Goal: Task Accomplishment & Management: Use online tool/utility

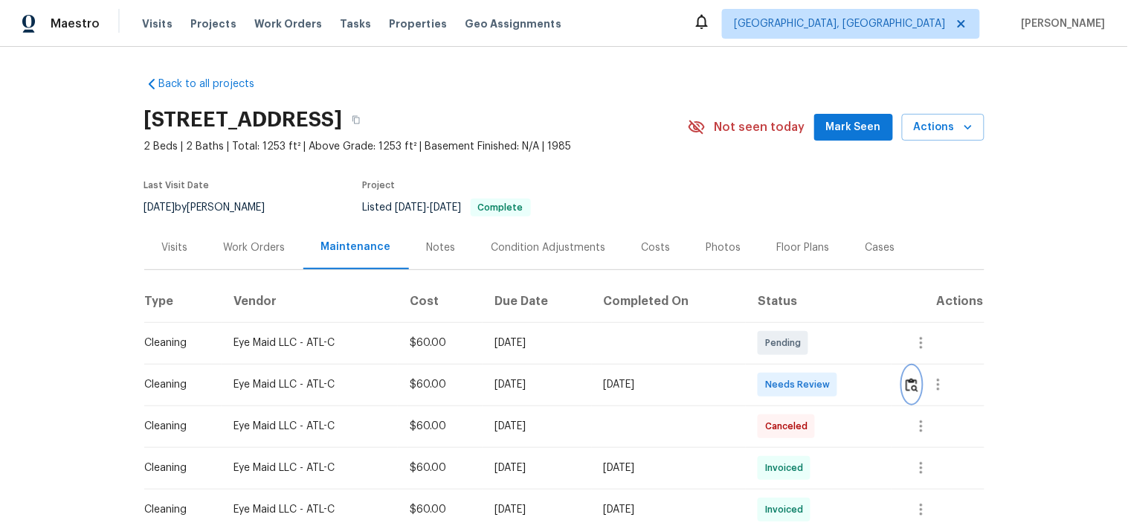
click at [906, 383] on img "button" at bounding box center [912, 385] width 13 height 14
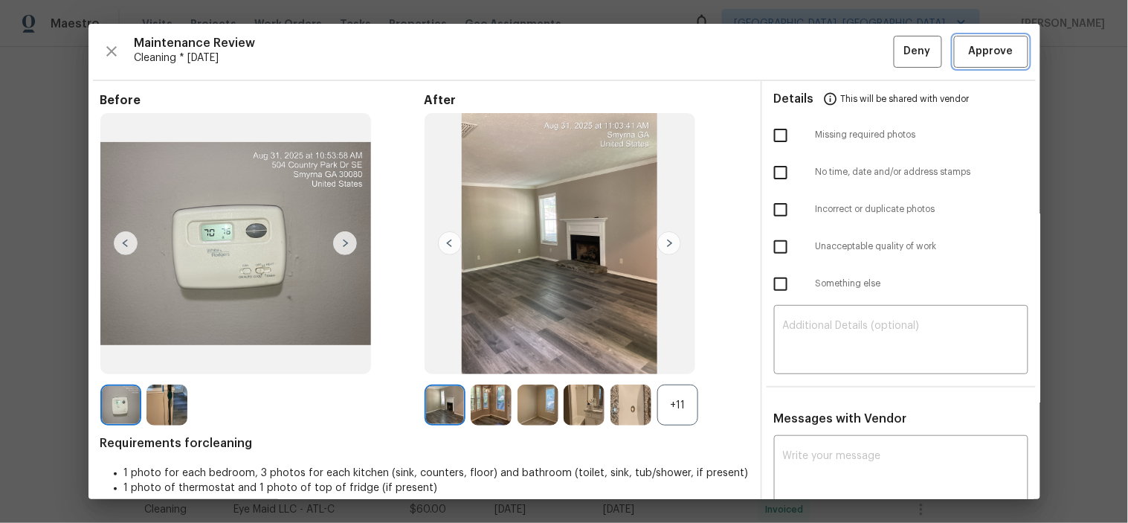
click at [970, 49] on span "Approve" at bounding box center [991, 51] width 45 height 19
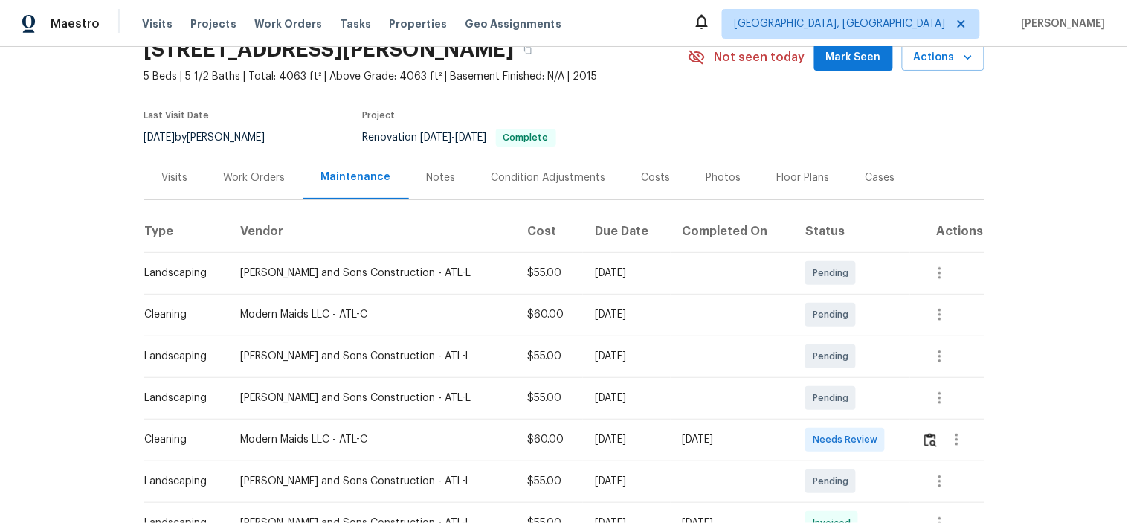
scroll to position [165, 0]
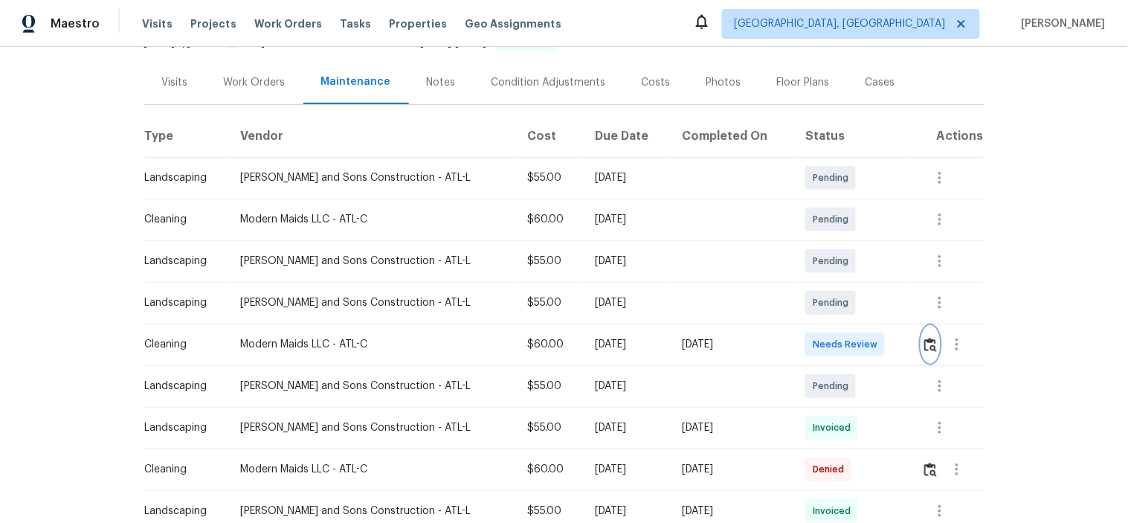
click at [924, 348] on img "button" at bounding box center [930, 345] width 13 height 14
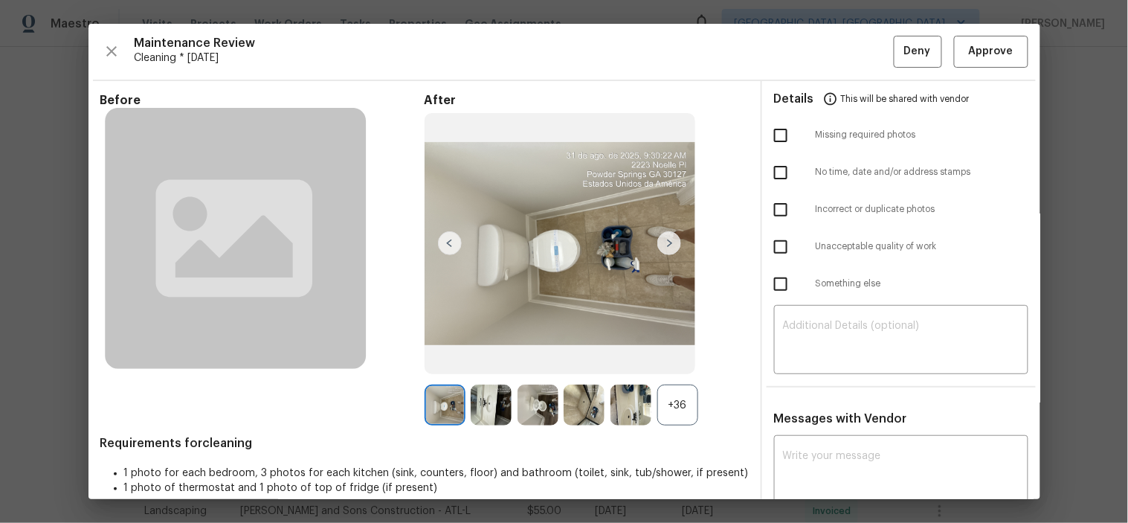
click at [776, 138] on input "checkbox" at bounding box center [780, 135] width 31 height 31
checkbox input "true"
click at [878, 337] on textarea at bounding box center [901, 341] width 236 height 42
paste textarea "Maintenance Audit Team: Hello! Unfortunately, this cleaning visit completed on …"
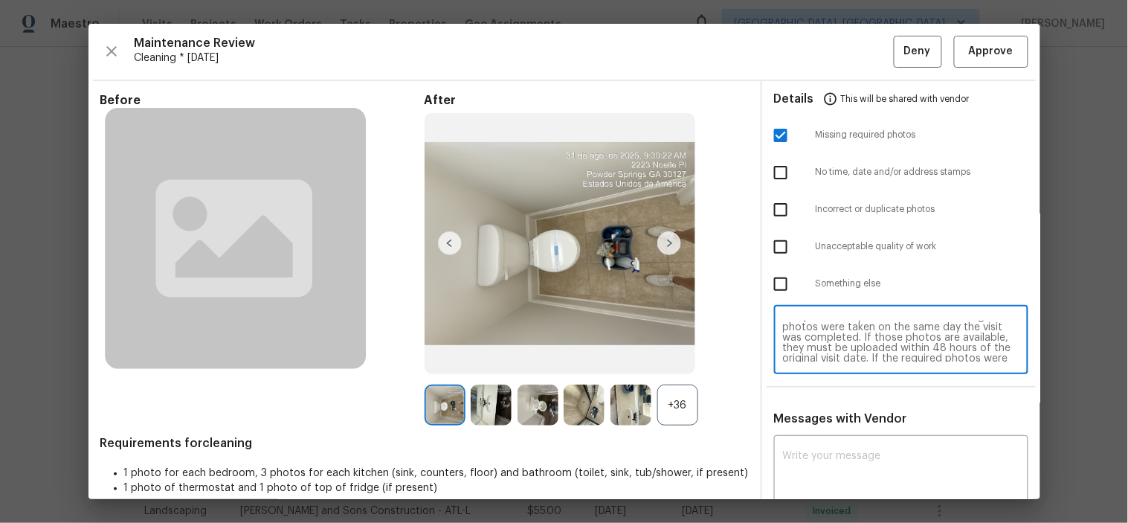
scroll to position [0, 0]
click at [880, 338] on textarea "Maintenance Audit Team: Hello! Unfortunately, this cleaning visit completed on …" at bounding box center [901, 341] width 236 height 42
type textarea "Maintenance Audit Team: Hello! Unfortunately, this cleaning visit completed on …"
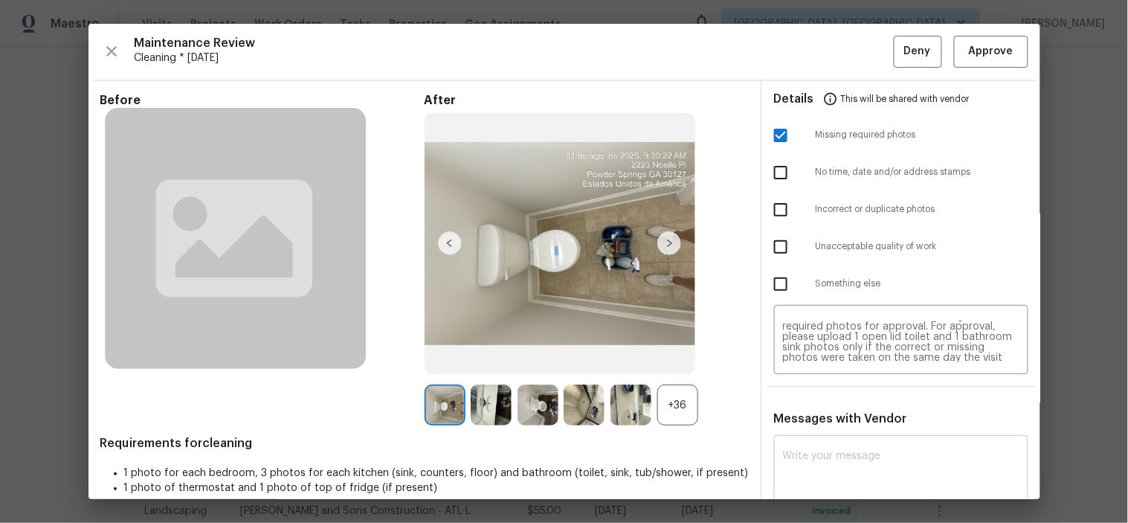
click at [865, 454] on textarea at bounding box center [901, 472] width 236 height 42
paste textarea "Maintenance Audit Team: Hello! Unfortunately, this cleaning visit completed on …"
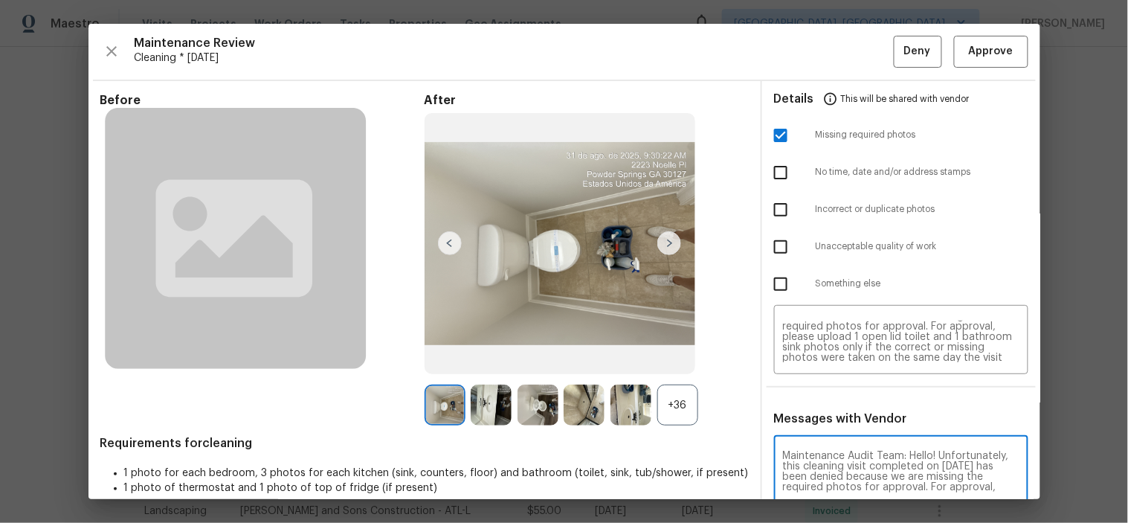
scroll to position [2, 0]
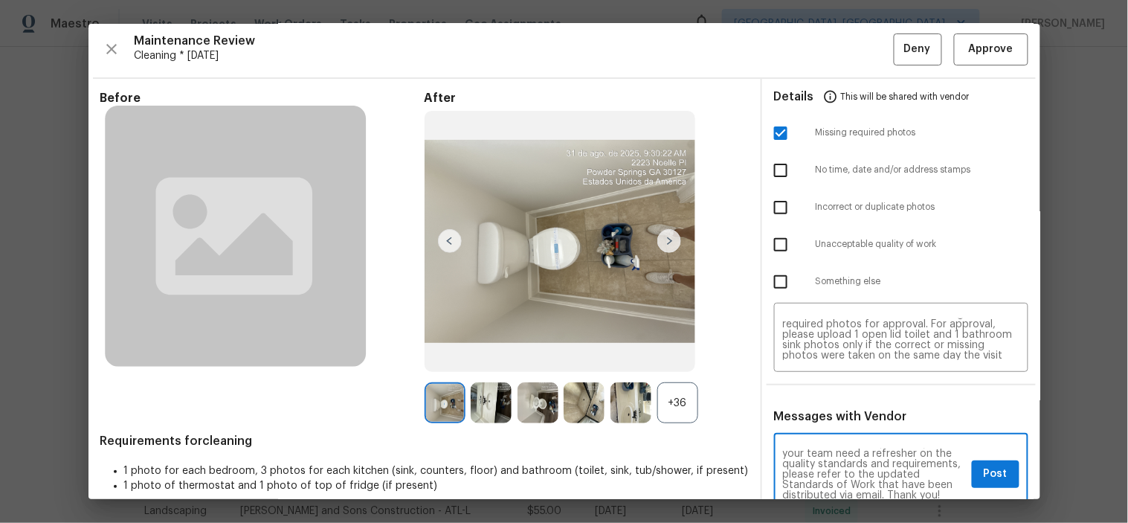
type textarea "Maintenance Audit Team: Hello! Unfortunately, this cleaning visit completed on …"
click at [984, 480] on span "Post" at bounding box center [996, 474] width 24 height 19
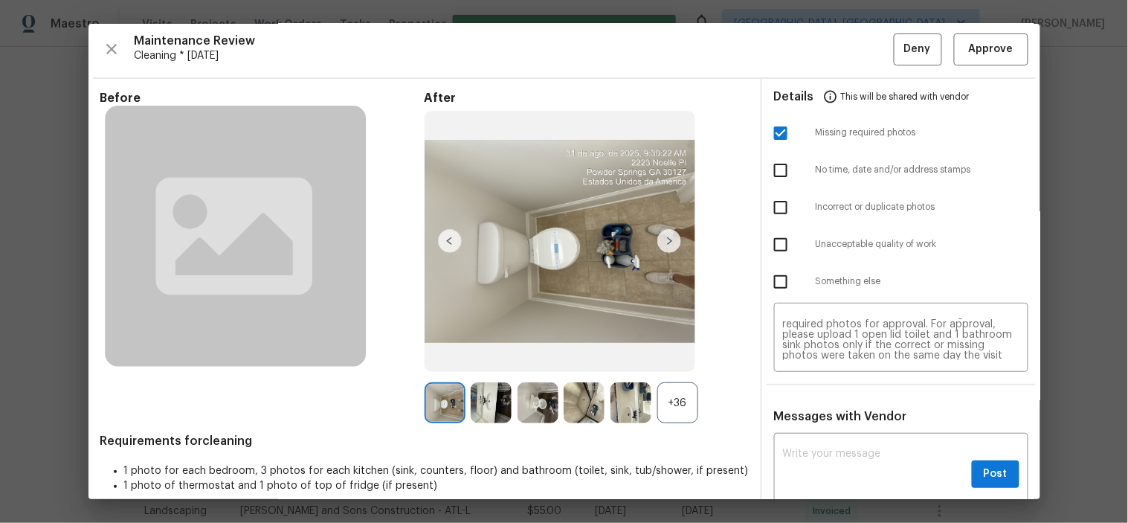
scroll to position [0, 0]
click at [908, 45] on span "Deny" at bounding box center [917, 49] width 27 height 19
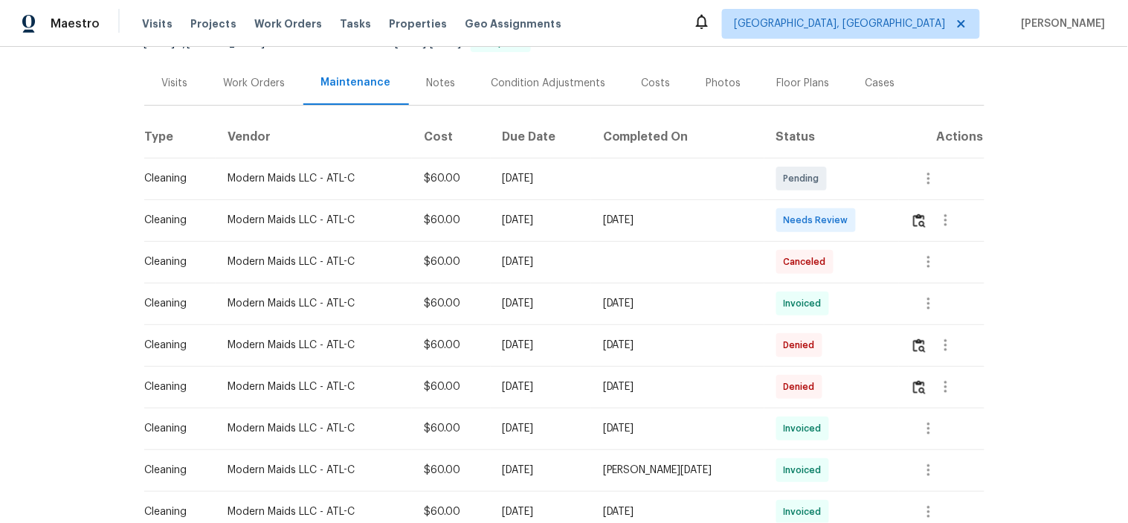
scroll to position [165, 0]
click at [920, 219] on img "button" at bounding box center [919, 220] width 13 height 14
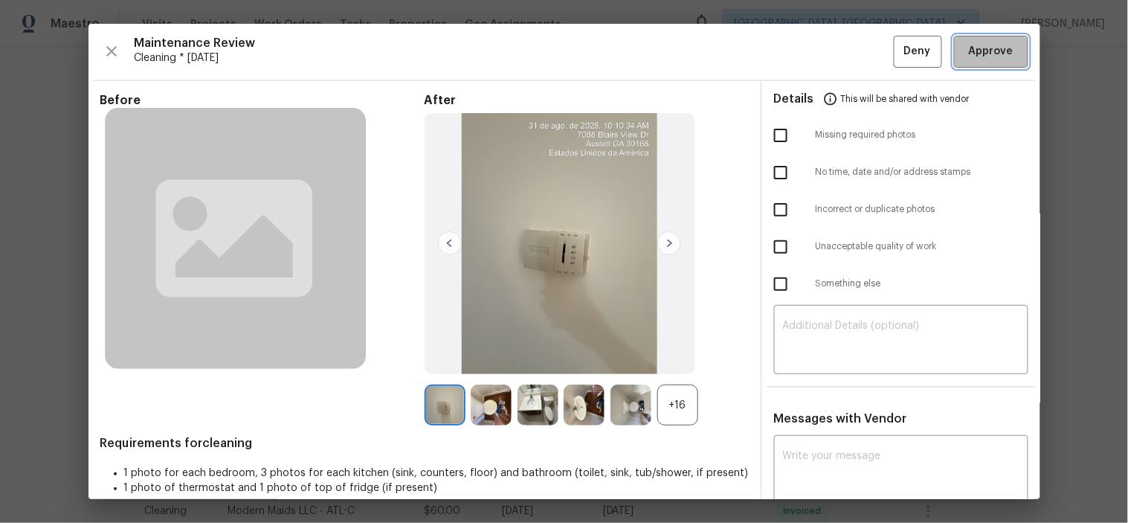
click at [969, 55] on span "Approve" at bounding box center [991, 51] width 45 height 19
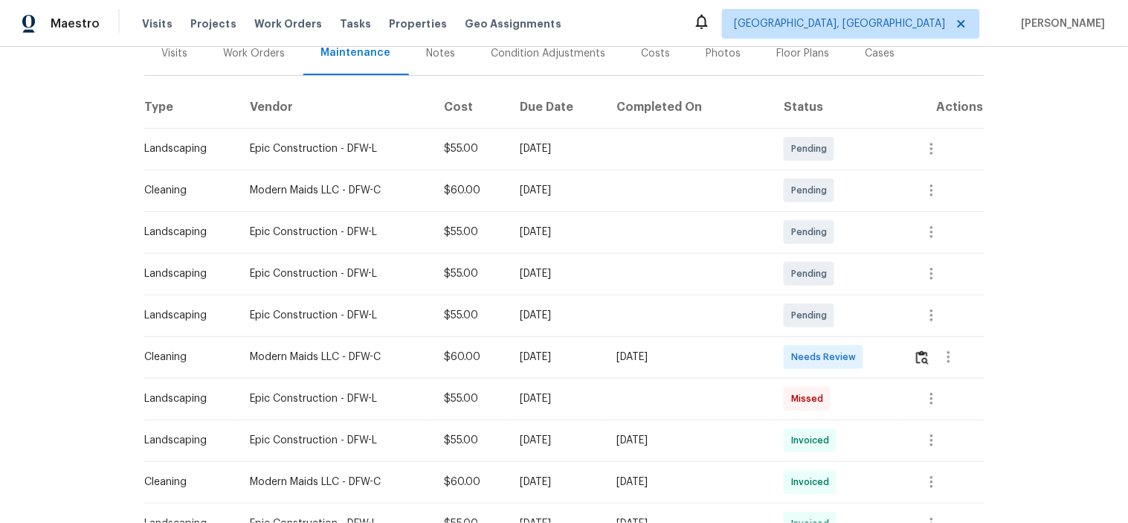
scroll to position [248, 0]
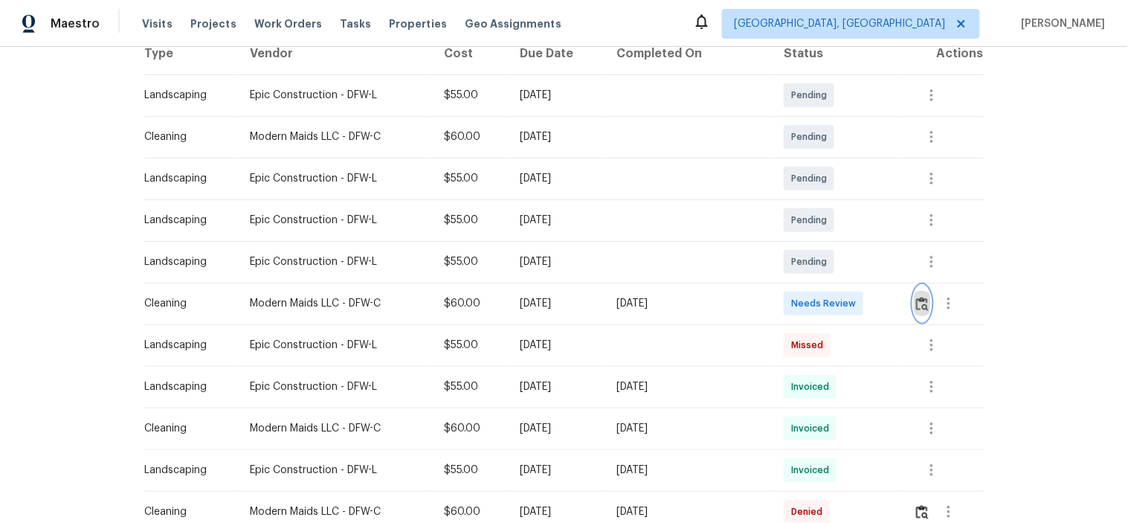
click at [916, 306] on img "button" at bounding box center [922, 304] width 13 height 14
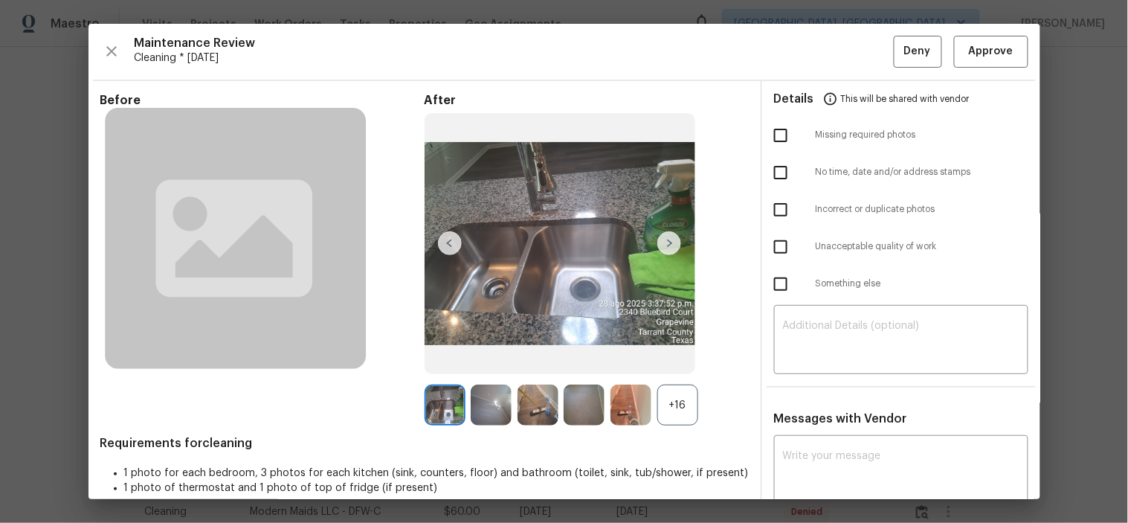
click at [776, 134] on input "checkbox" at bounding box center [780, 135] width 31 height 31
checkbox input "true"
click at [874, 338] on textarea at bounding box center [901, 341] width 236 height 42
paste textarea "Maintenance Audit Team: Hello! Unfortunately, this cleaning visit completed on …"
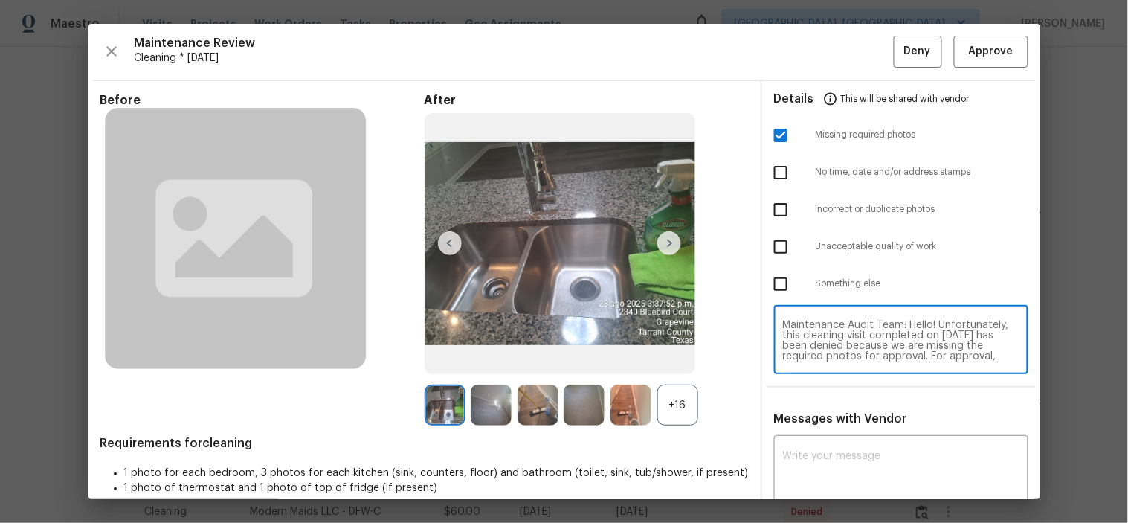
scroll to position [0, 0]
click at [874, 333] on textarea "Maintenance Audit Team: Hello! Unfortunately, this cleaning visit completed on …" at bounding box center [901, 341] width 236 height 42
type textarea "Maintenance Audit Team: Hello! Unfortunately, this cleaning visit completed on …"
click at [868, 347] on textarea "Maintenance Audit Team: Hello! Unfortunately, this cleaning visit completed on …" at bounding box center [901, 341] width 236 height 42
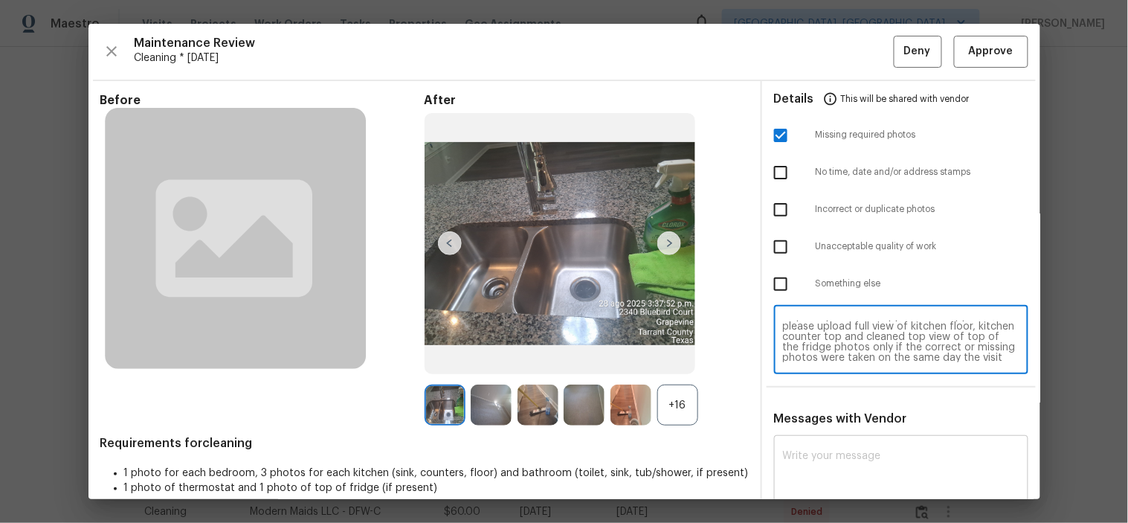
click at [864, 454] on textarea at bounding box center [901, 472] width 236 height 42
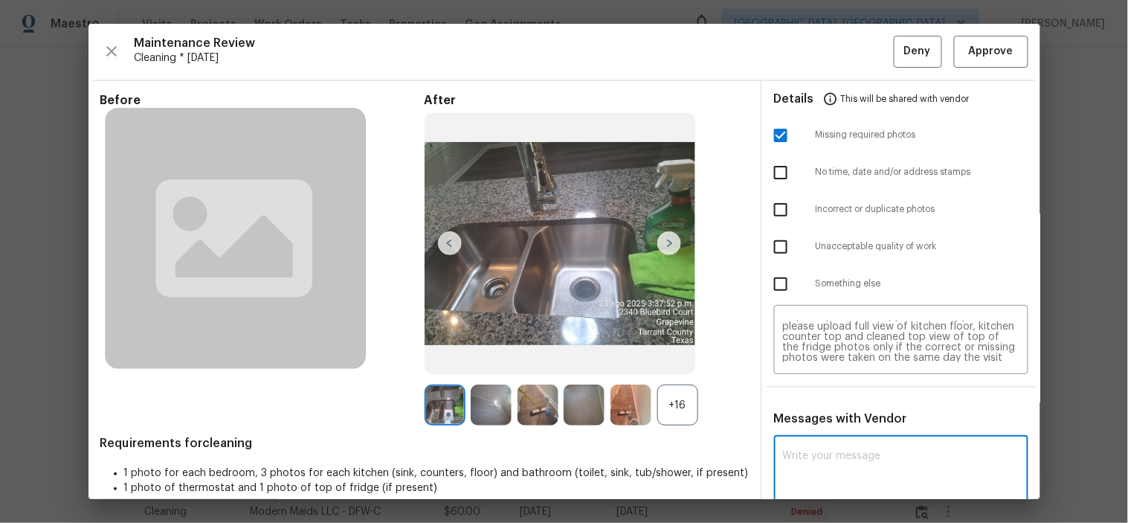
paste textarea "Maintenance Audit Team: Hello! Unfortunately, this cleaning visit completed on …"
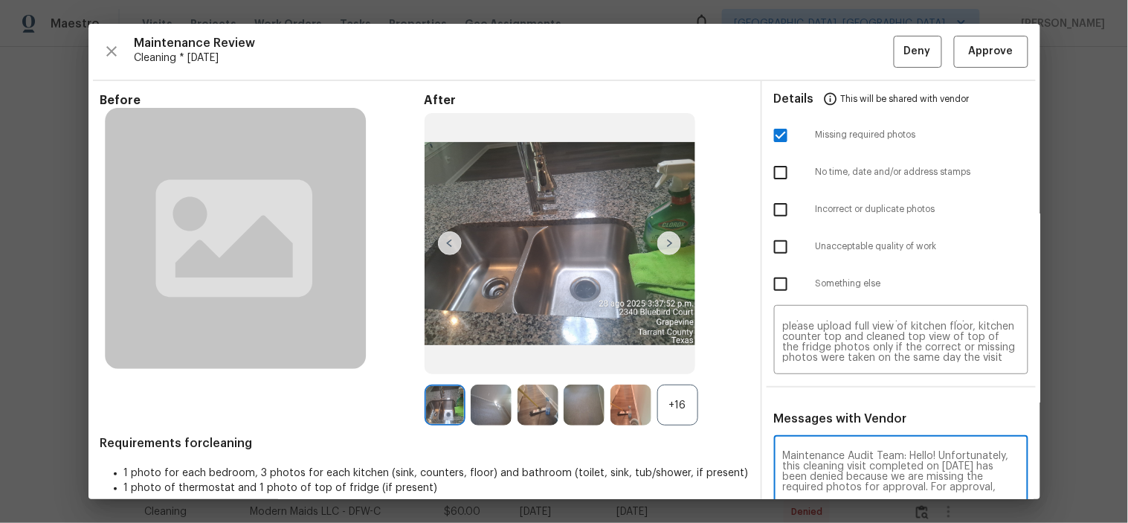
scroll to position [2, 0]
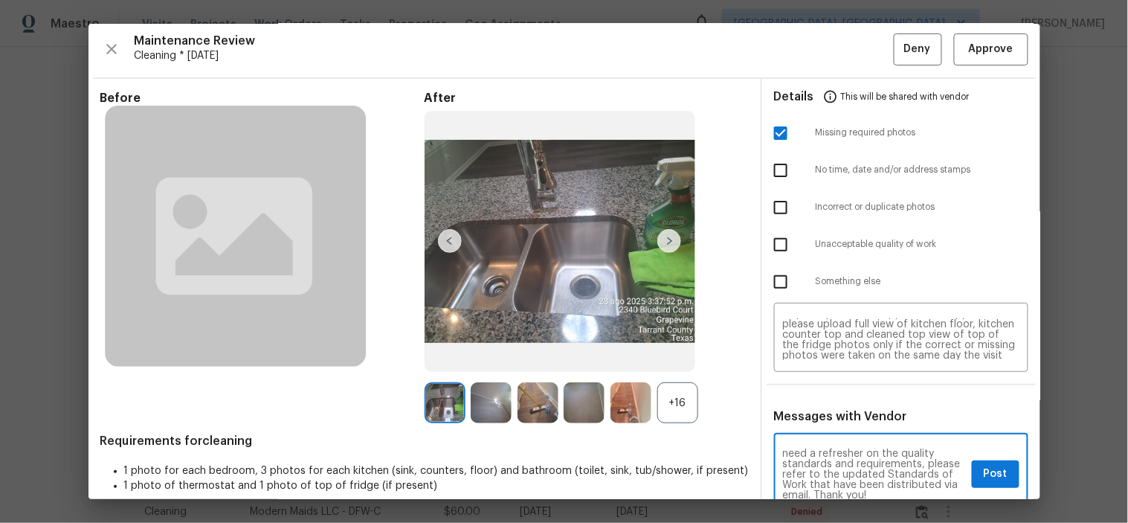
type textarea "Maintenance Audit Team: Hello! Unfortunately, this cleaning visit completed on …"
click at [984, 470] on span "Post" at bounding box center [996, 474] width 24 height 19
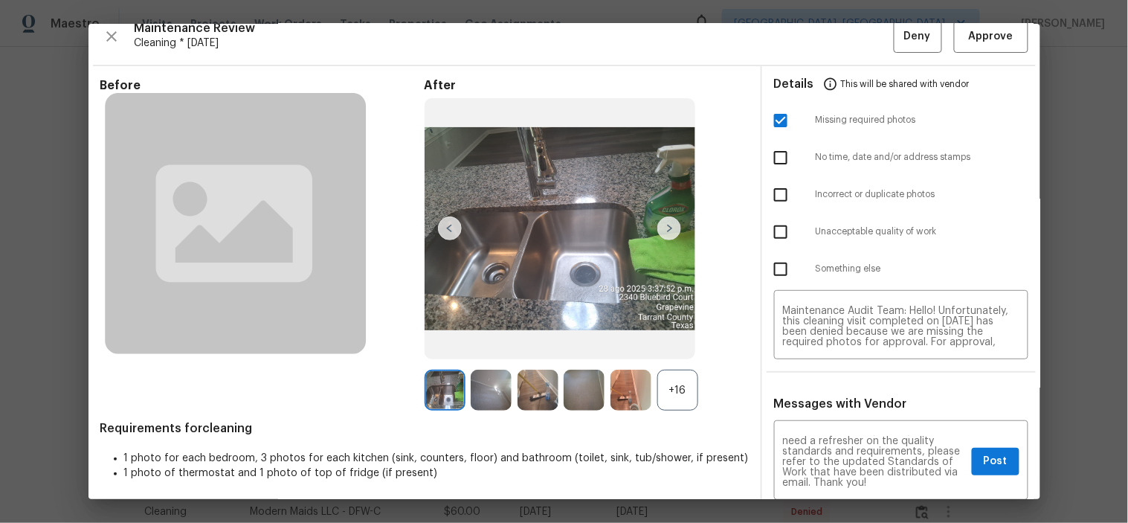
scroll to position [0, 0]
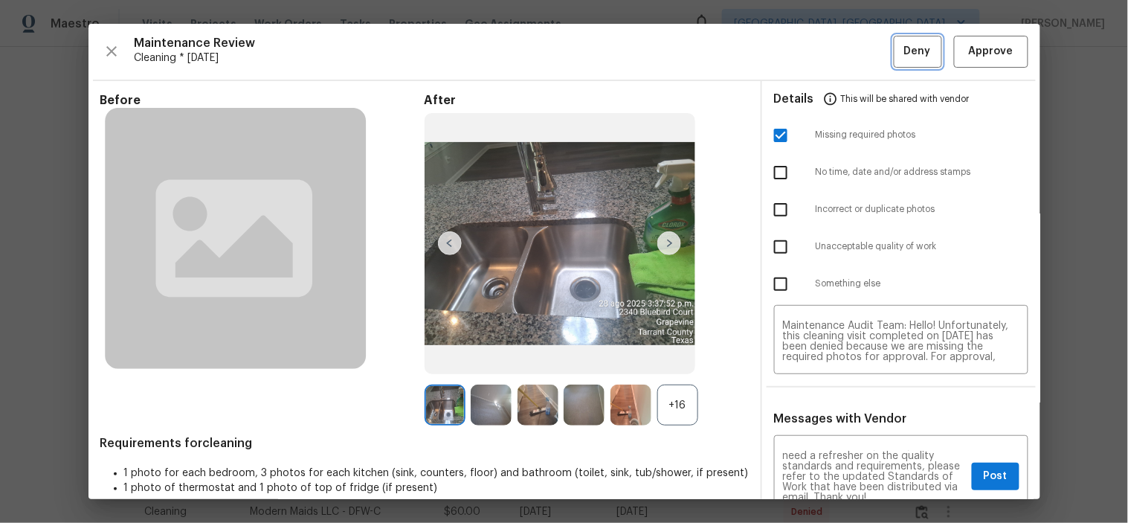
click at [904, 57] on span "Deny" at bounding box center [917, 51] width 27 height 19
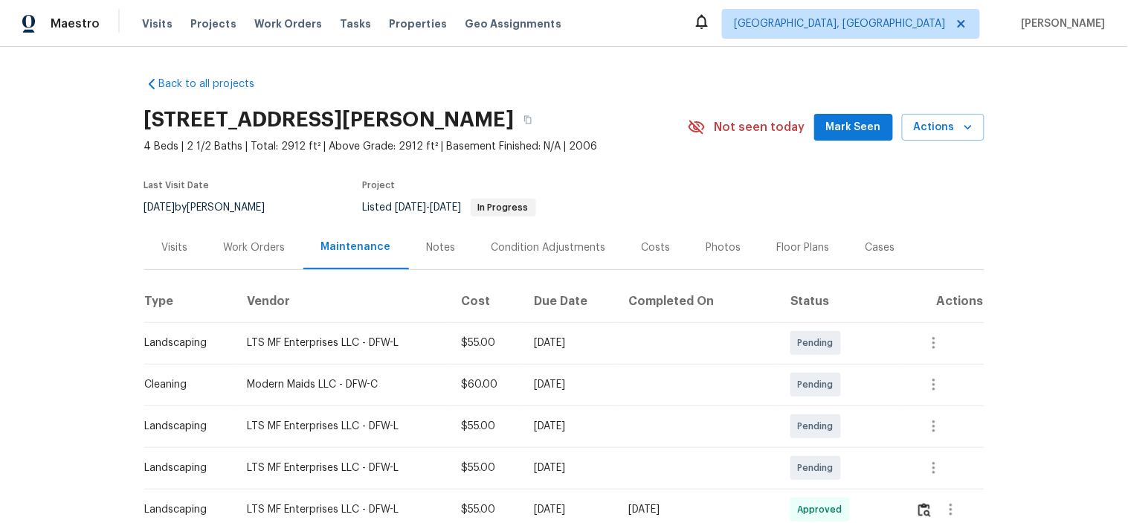
scroll to position [330, 0]
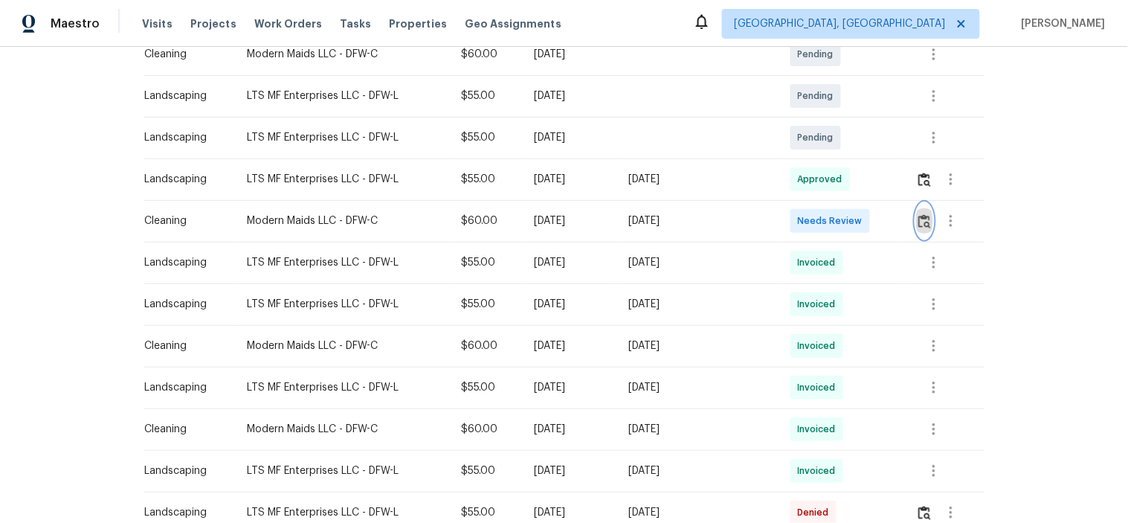
click at [920, 224] on img "button" at bounding box center [924, 221] width 13 height 14
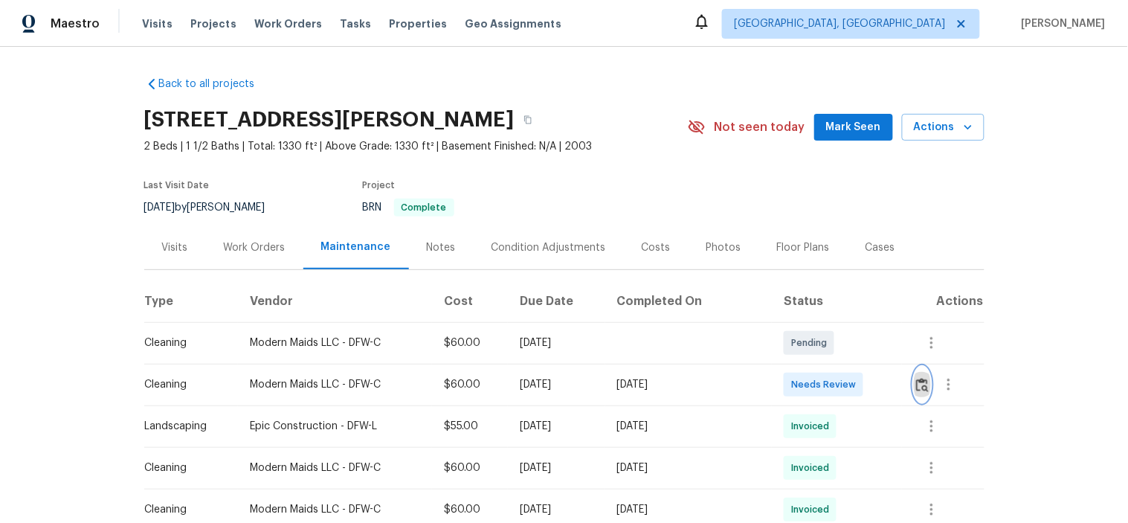
click at [916, 378] on img "button" at bounding box center [922, 385] width 13 height 14
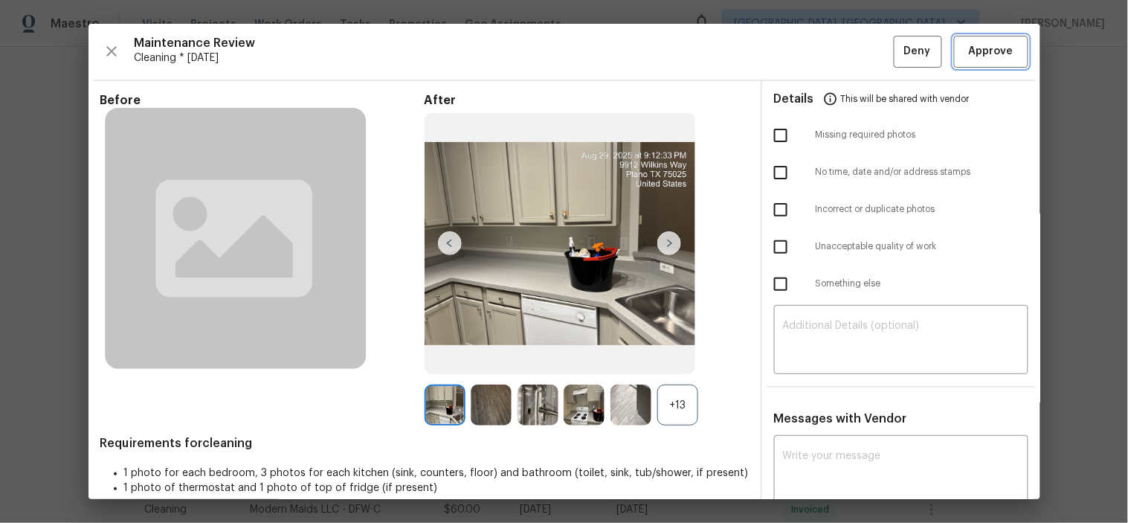
click at [971, 52] on span "Approve" at bounding box center [991, 51] width 45 height 19
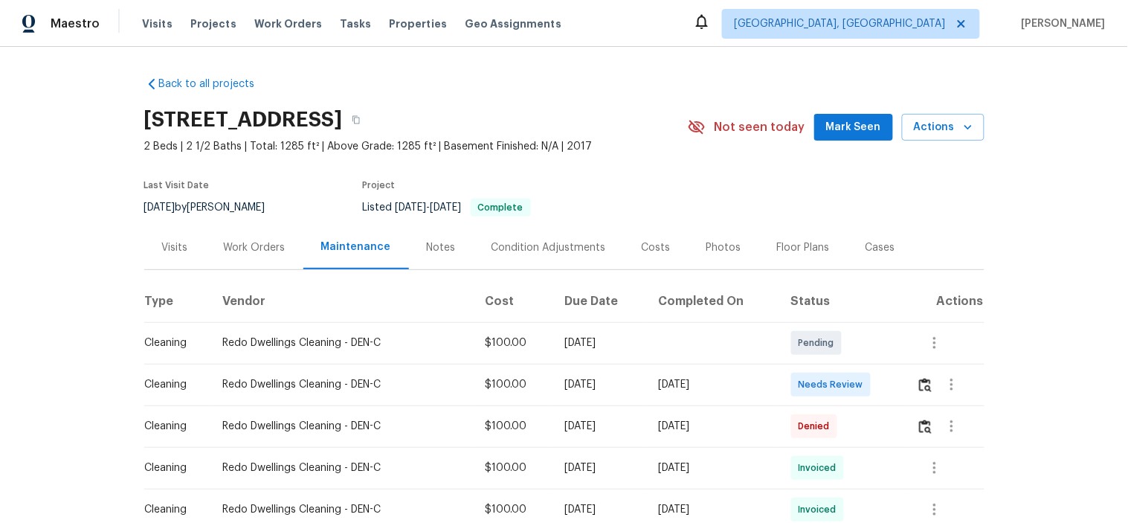
drag, startPoint x: 910, startPoint y: 388, endPoint x: 922, endPoint y: 387, distance: 11.9
click at [911, 389] on td at bounding box center [945, 385] width 80 height 42
click at [925, 383] on img "button" at bounding box center [925, 385] width 13 height 14
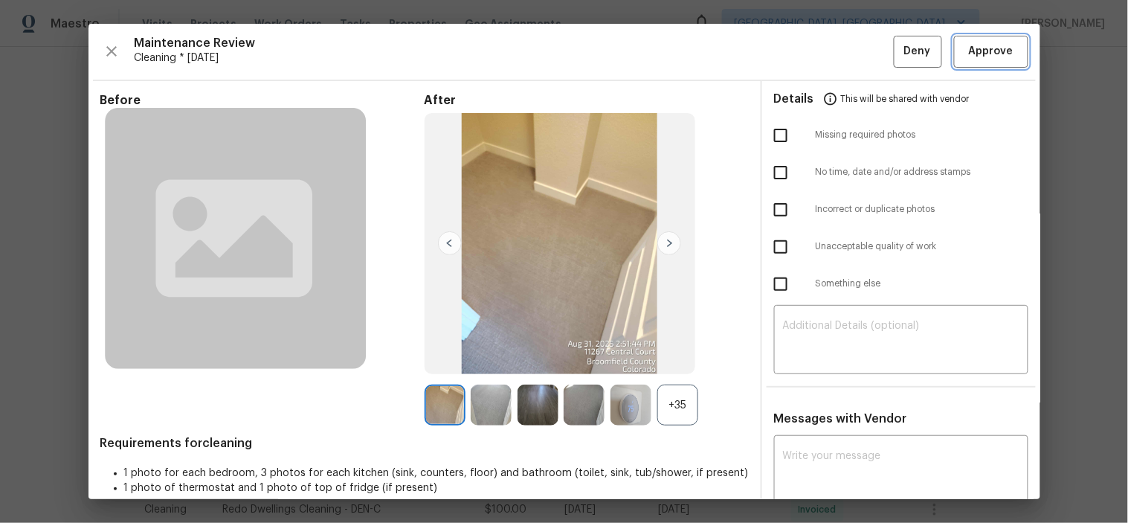
click at [969, 55] on span "Approve" at bounding box center [991, 51] width 45 height 19
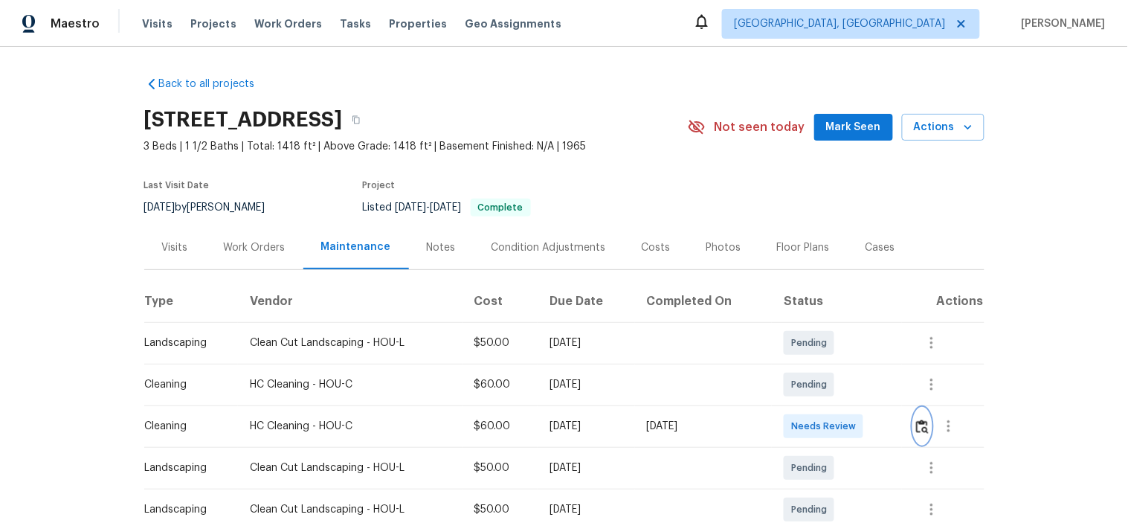
click at [918, 426] on img "button" at bounding box center [922, 426] width 13 height 14
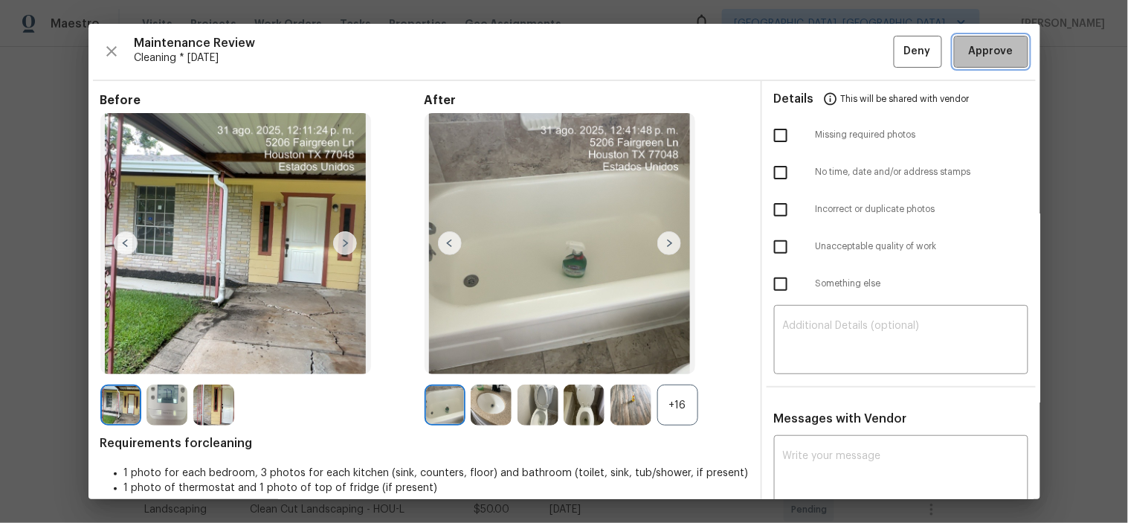
click at [969, 48] on span "Approve" at bounding box center [991, 51] width 45 height 19
